Goal: Transaction & Acquisition: Download file/media

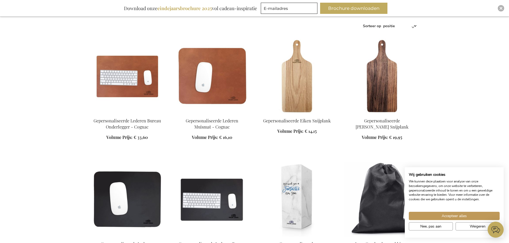
scroll to position [214, 0]
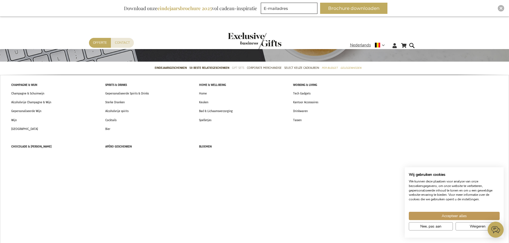
click at [239, 68] on span "Gift Sets" at bounding box center [238, 68] width 12 height 6
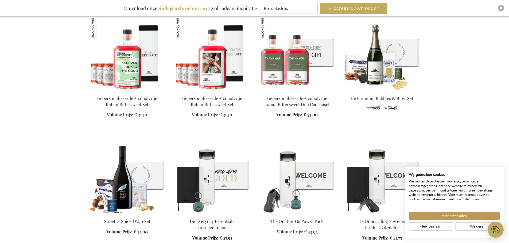
scroll to position [934, 0]
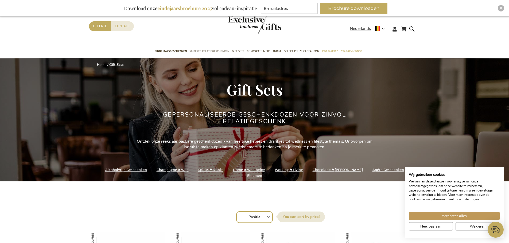
click at [207, 50] on span "50 beste relatiegeschenken" at bounding box center [209, 52] width 40 height 6
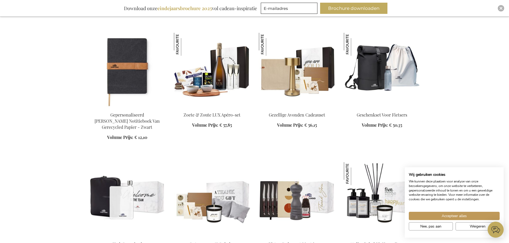
scroll to position [2189, 0]
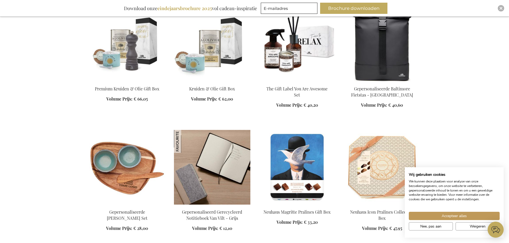
scroll to position [2883, 0]
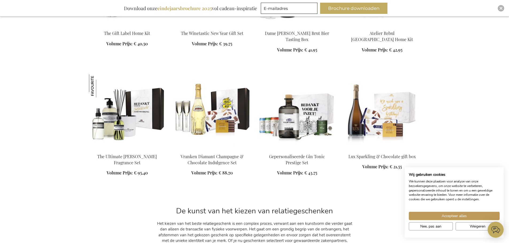
scroll to position [4138, 0]
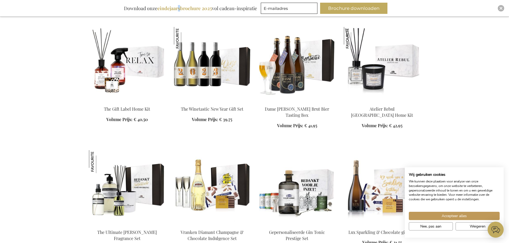
click at [179, 11] on b "eindejaarsbrochure 2025" at bounding box center [184, 8] width 54 height 6
click at [141, 11] on div "Download onze eindejaarsbrochure 2025 vol cadeau-inspiratie" at bounding box center [190, 8] width 138 height 11
click at [205, 7] on b "eindejaarsbrochure 2025" at bounding box center [184, 8] width 54 height 6
click at [332, 7] on button "Brochure downloaden" at bounding box center [353, 8] width 67 height 11
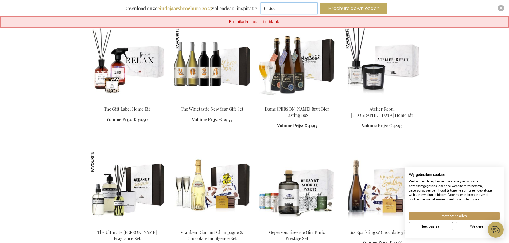
type input "[EMAIL_ADDRESS][DOMAIN_NAME]"
click at [341, 9] on button "Brochure downloaden" at bounding box center [353, 8] width 67 height 11
